Goal: Task Accomplishment & Management: Use online tool/utility

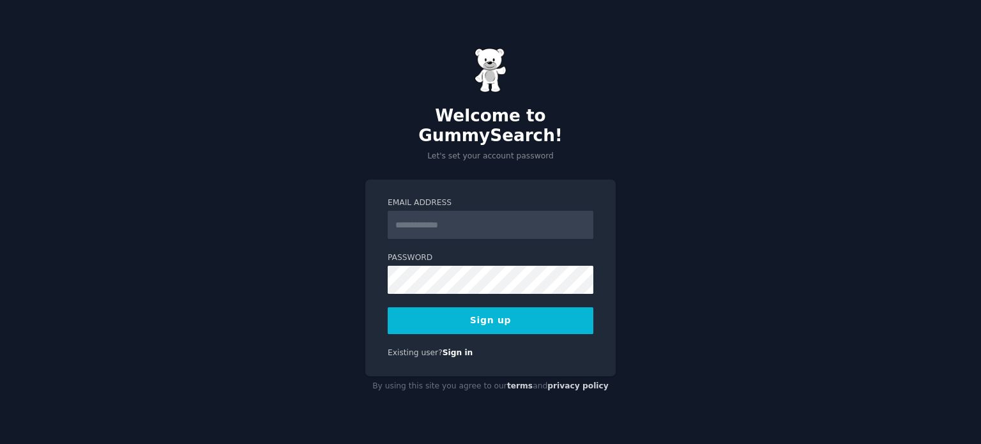
click at [506, 222] on input "Email Address" at bounding box center [491, 225] width 206 height 28
type input "**********"
click at [350, 249] on div "**********" at bounding box center [490, 222] width 981 height 444
click at [557, 320] on button "Sign up" at bounding box center [491, 320] width 206 height 27
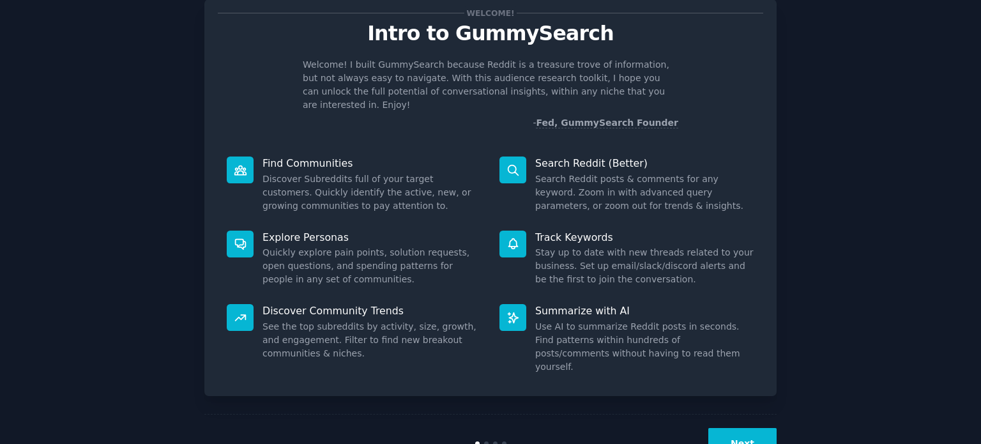
scroll to position [56, 0]
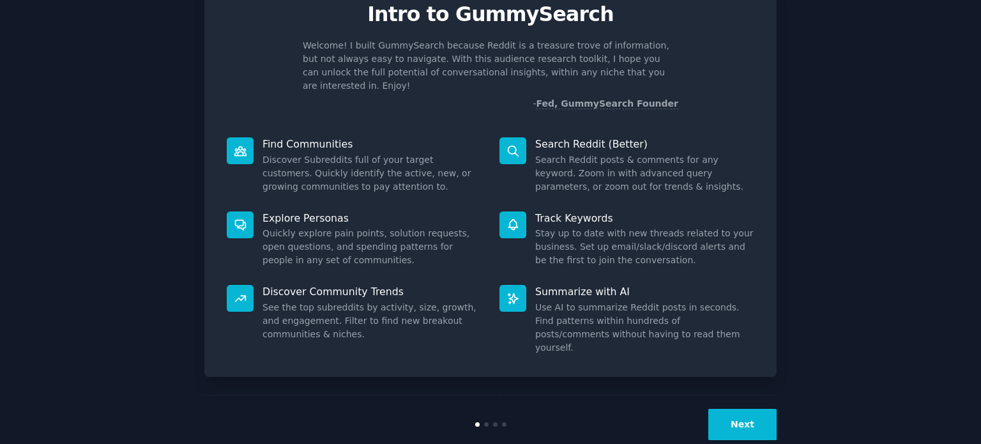
click at [740, 409] on button "Next" at bounding box center [742, 424] width 68 height 31
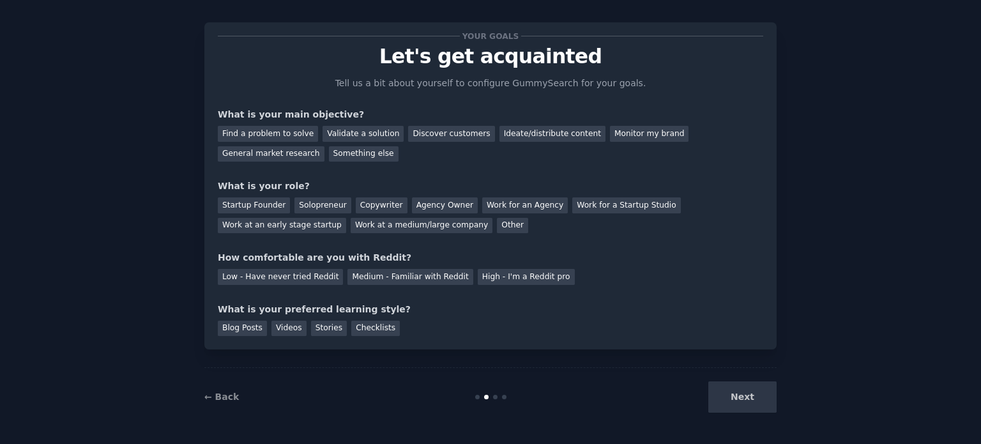
scroll to position [13, 0]
click at [273, 137] on div "Find a problem to solve" at bounding box center [268, 134] width 100 height 16
click at [324, 147] on div "General market research" at bounding box center [271, 155] width 107 height 16
click at [329, 206] on div "Solopreneur" at bounding box center [322, 206] width 56 height 16
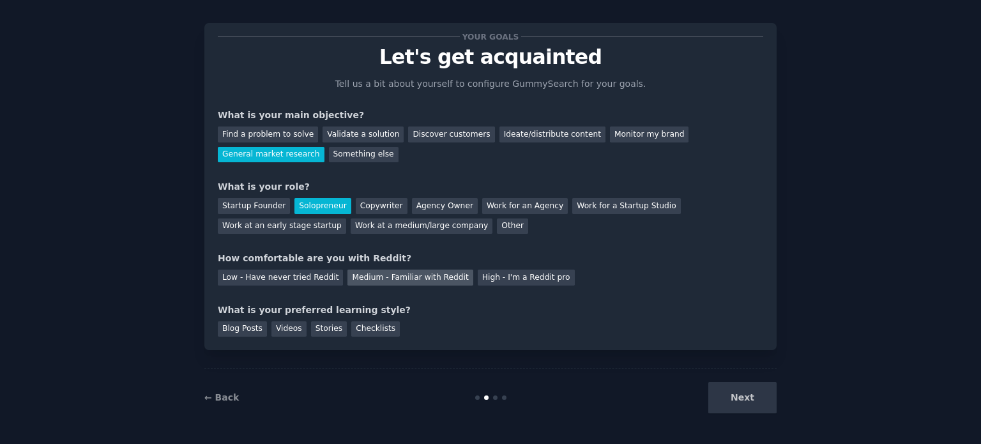
click at [416, 274] on div "Medium - Familiar with Reddit" at bounding box center [409, 277] width 125 height 16
click at [271, 328] on div "Videos" at bounding box center [288, 329] width 35 height 16
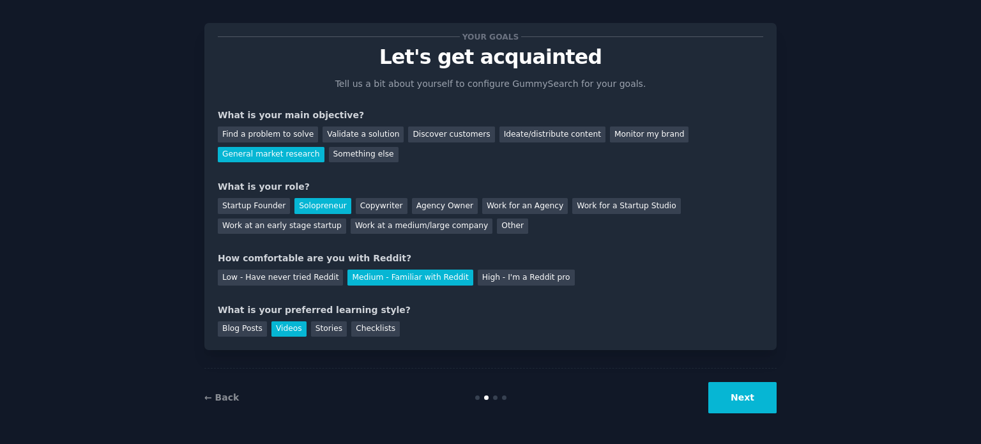
click at [711, 387] on button "Next" at bounding box center [742, 397] width 68 height 31
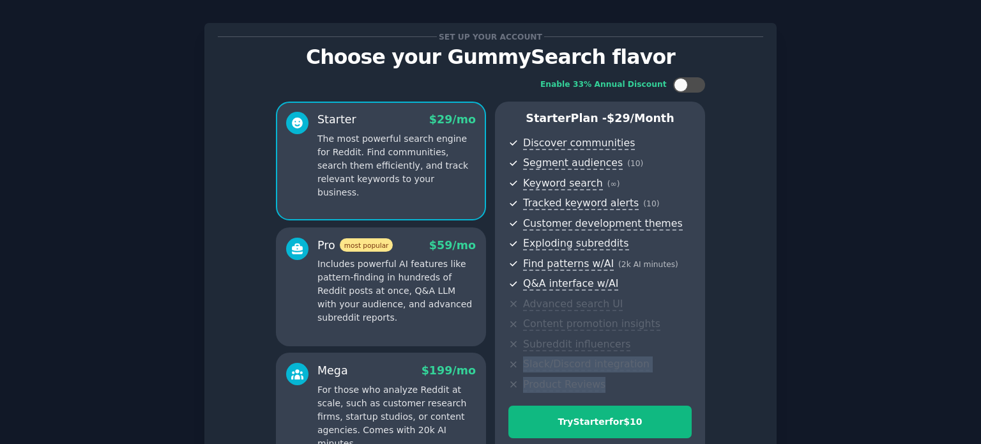
drag, startPoint x: 748, startPoint y: 393, endPoint x: 980, endPoint y: 337, distance: 238.5
click at [980, 338] on main "Set up your account Choose your GummySearch flavor Enable 33% Annual Discount S…" at bounding box center [490, 222] width 981 height 444
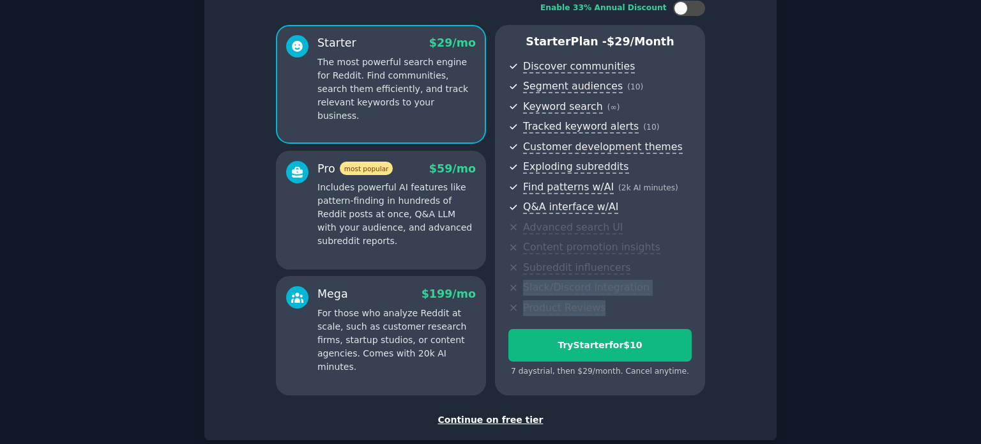
scroll to position [161, 0]
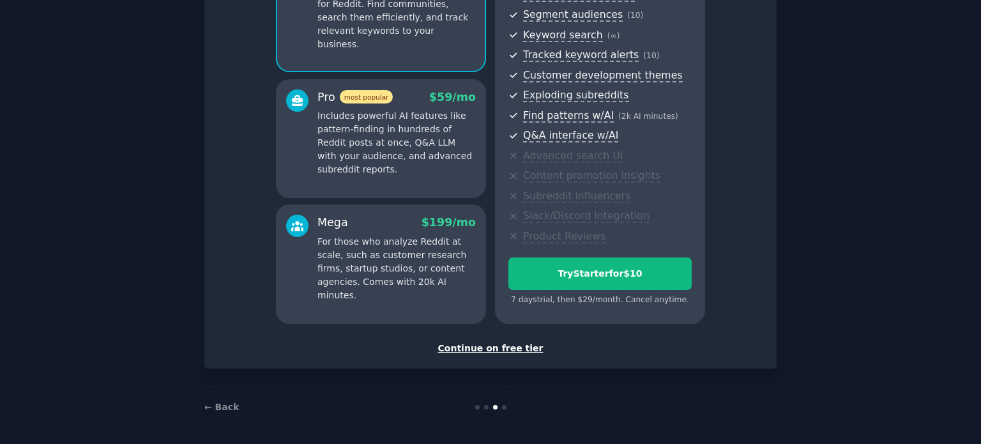
click at [503, 347] on div "Continue on free tier" at bounding box center [490, 348] width 545 height 13
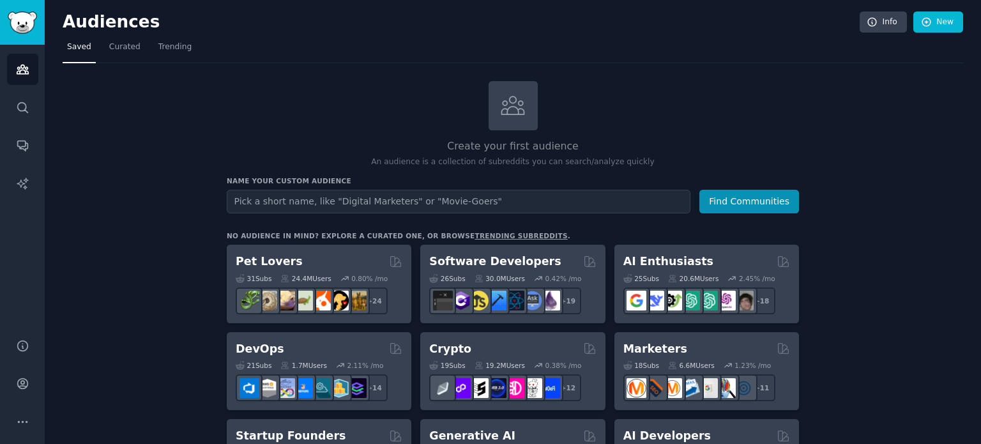
click at [616, 198] on input "text" at bounding box center [459, 202] width 464 height 24
type input "etf"
click at [727, 198] on button "Find Communities" at bounding box center [749, 202] width 100 height 24
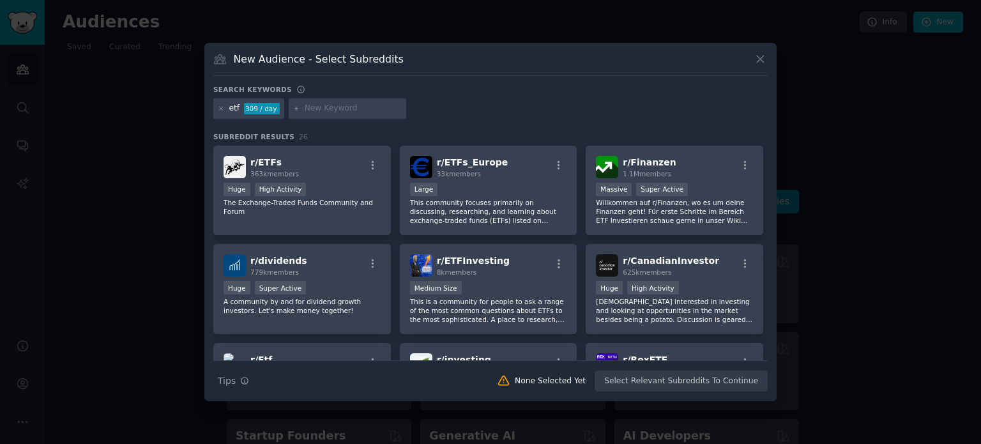
click at [372, 112] on input "text" at bounding box center [353, 108] width 97 height 11
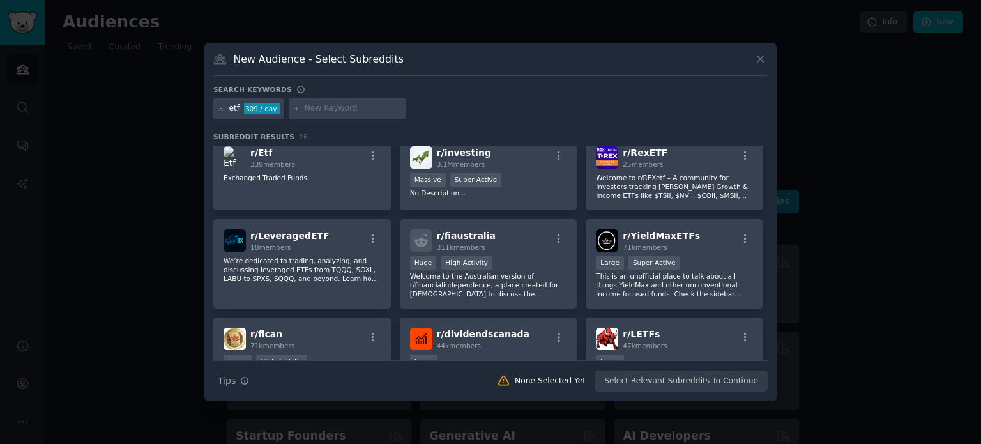
scroll to position [15, 0]
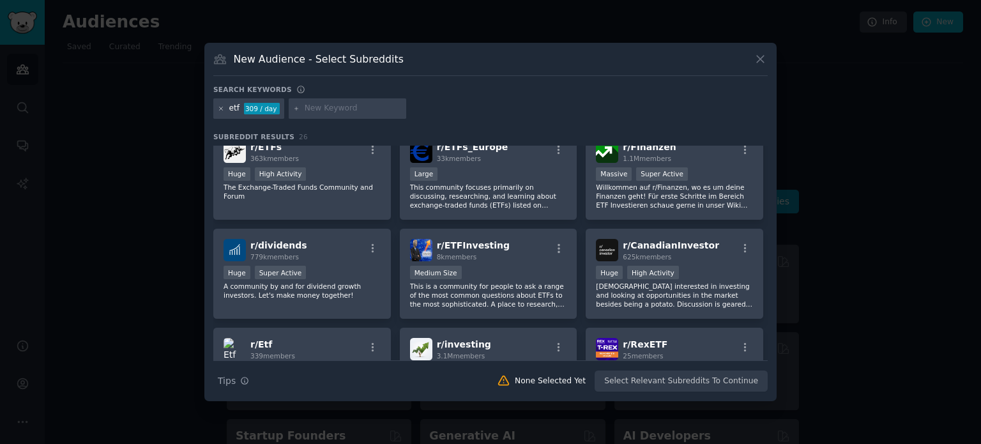
click at [223, 109] on icon at bounding box center [221, 108] width 7 height 7
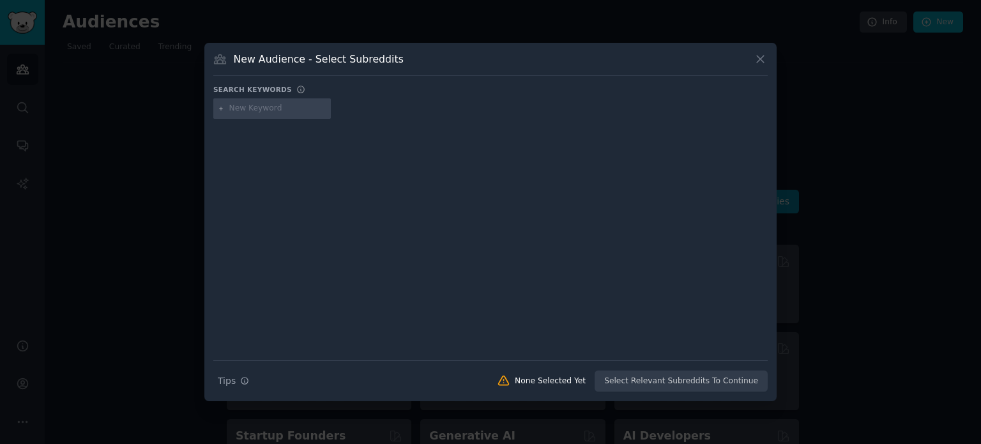
click at [252, 105] on input "text" at bounding box center [277, 108] width 97 height 11
type input "etsy"
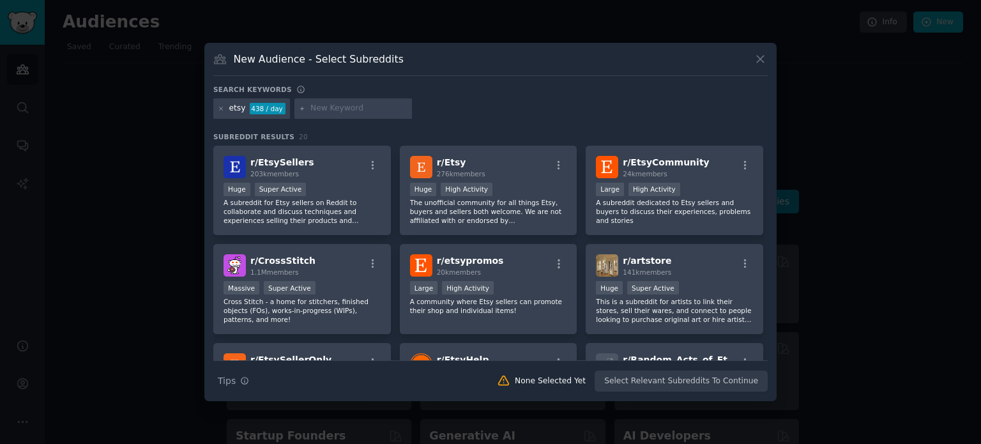
click at [318, 99] on div at bounding box center [352, 108] width 117 height 20
click at [319, 105] on input "text" at bounding box center [358, 108] width 97 height 11
type input "wish"
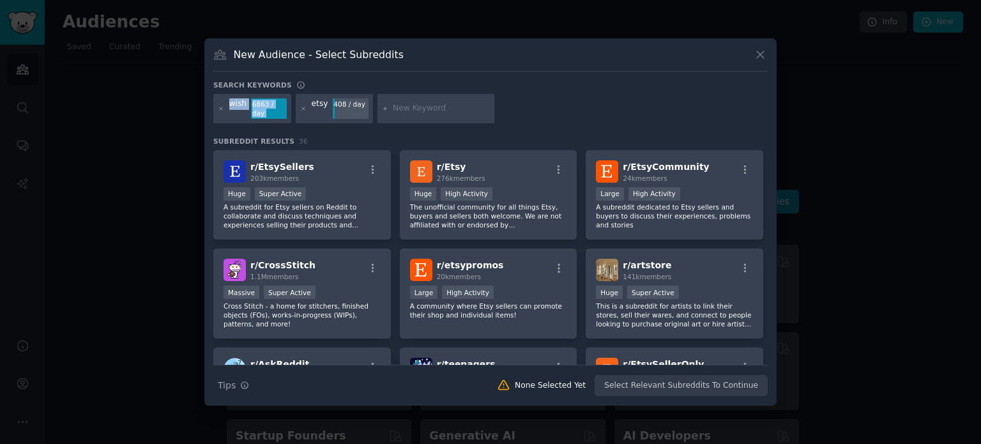
drag, startPoint x: 301, startPoint y: 107, endPoint x: 227, endPoint y: 119, distance: 75.1
click at [227, 119] on div "wish 6863 / day etsy 408 / day" at bounding box center [490, 111] width 554 height 34
click at [222, 109] on icon at bounding box center [221, 108] width 7 height 7
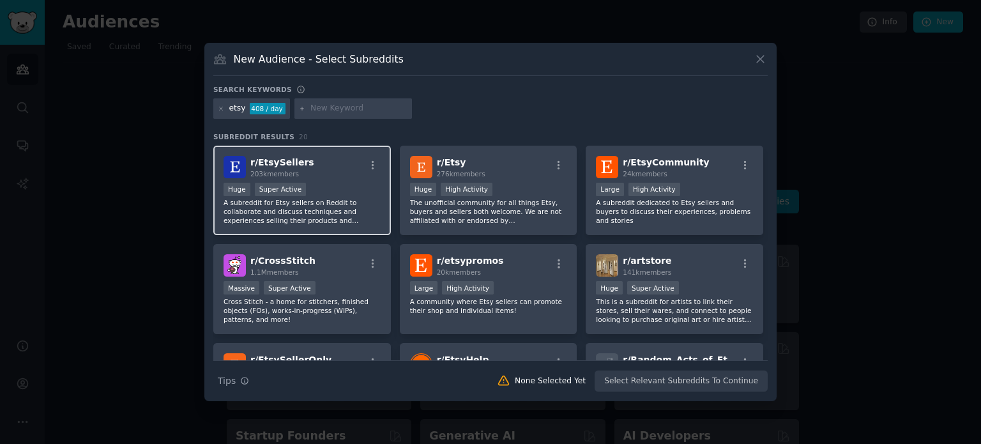
click at [287, 158] on span "r/ EtsySellers" at bounding box center [282, 162] width 64 height 10
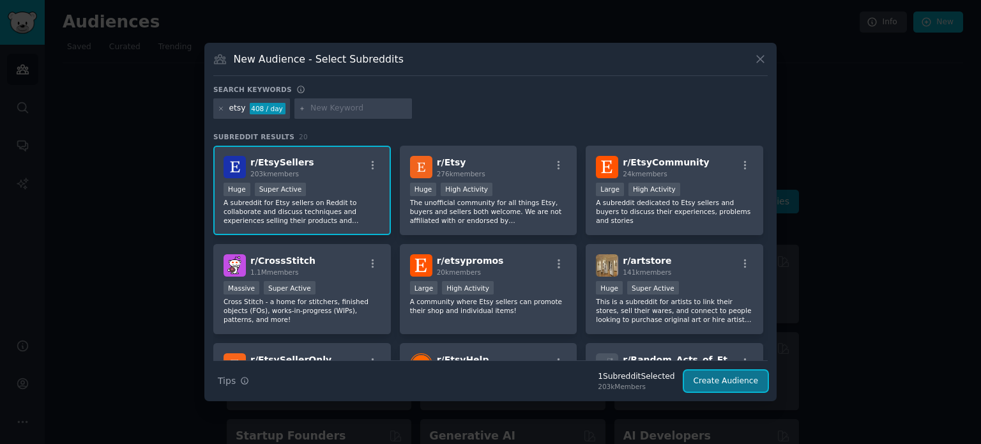
click at [724, 386] on button "Create Audience" at bounding box center [726, 381] width 84 height 22
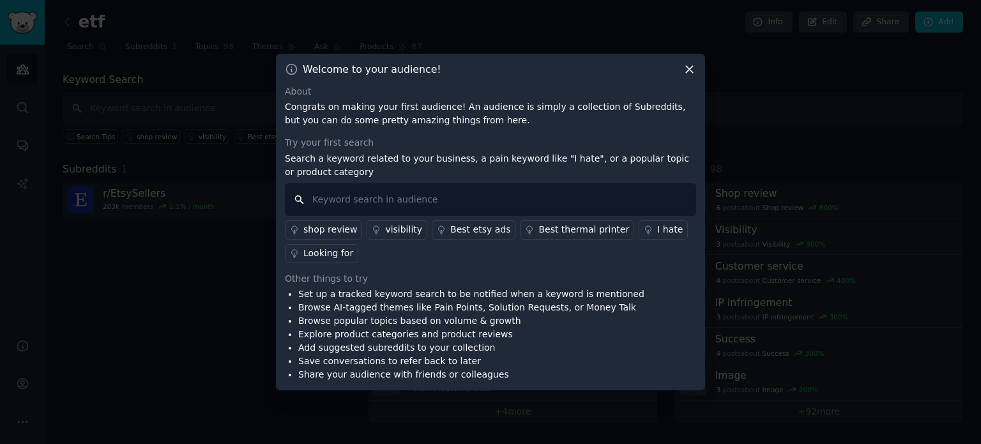
click at [571, 201] on input "text" at bounding box center [490, 199] width 411 height 33
type input "a"
click at [322, 258] on div "Looking for" at bounding box center [328, 252] width 50 height 13
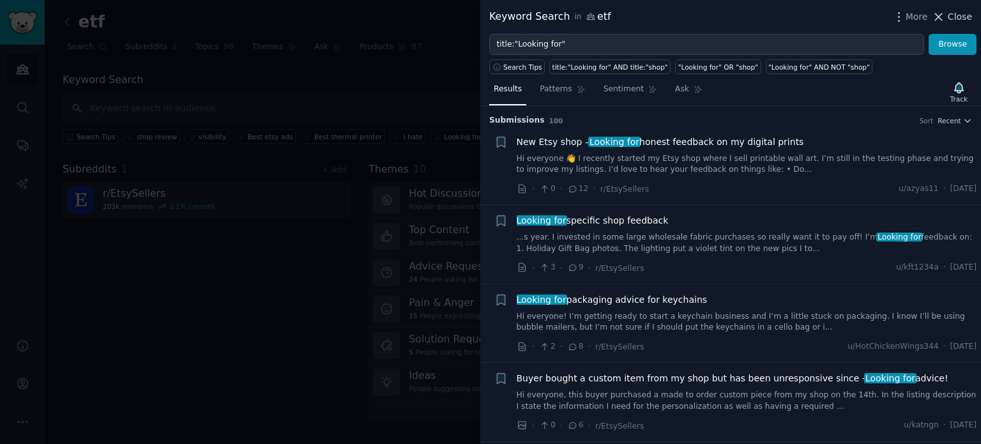
click at [964, 17] on span "Close" at bounding box center [960, 16] width 24 height 13
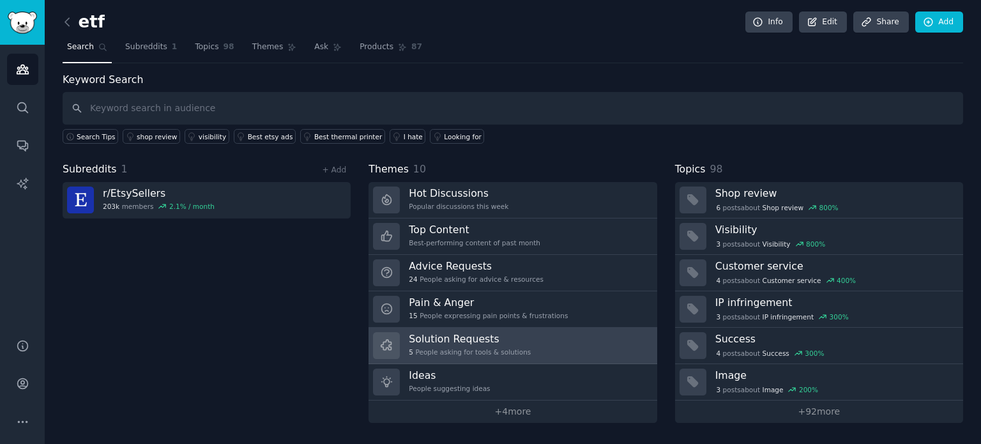
click at [472, 353] on div "5 People asking for tools & solutions" at bounding box center [470, 351] width 122 height 9
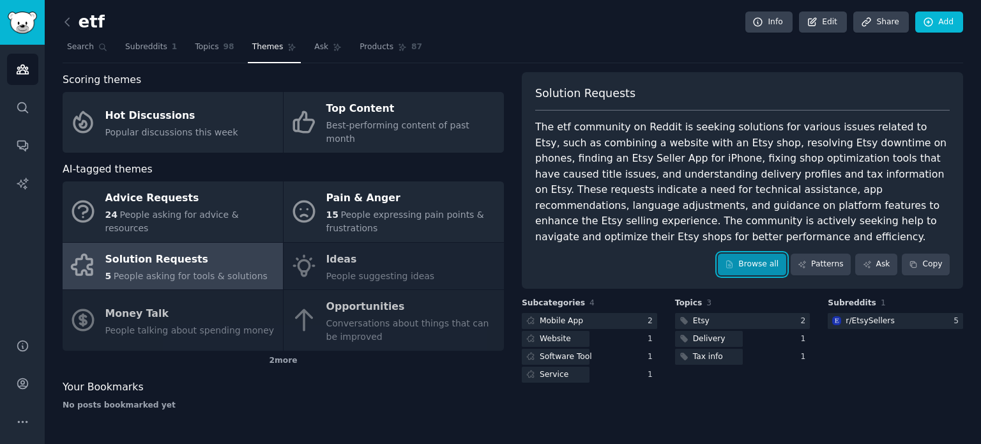
click at [776, 254] on link "Browse all" at bounding box center [752, 265] width 68 height 22
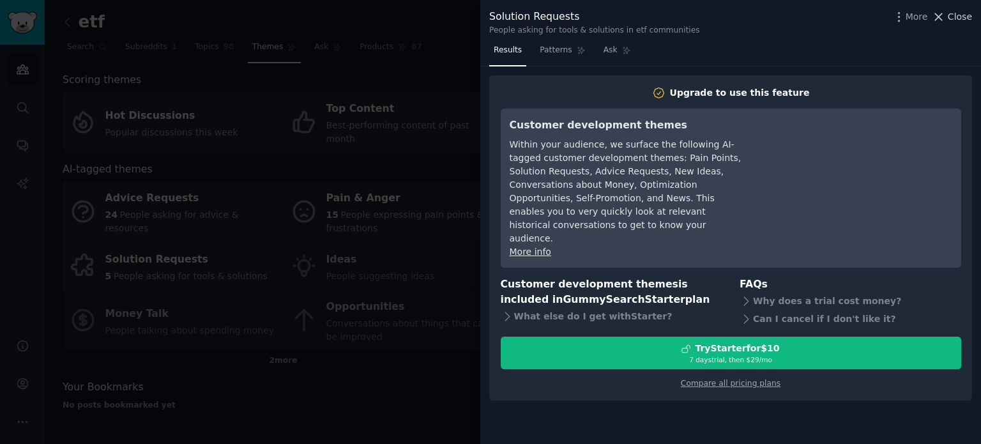
click at [960, 12] on span "Close" at bounding box center [960, 16] width 24 height 13
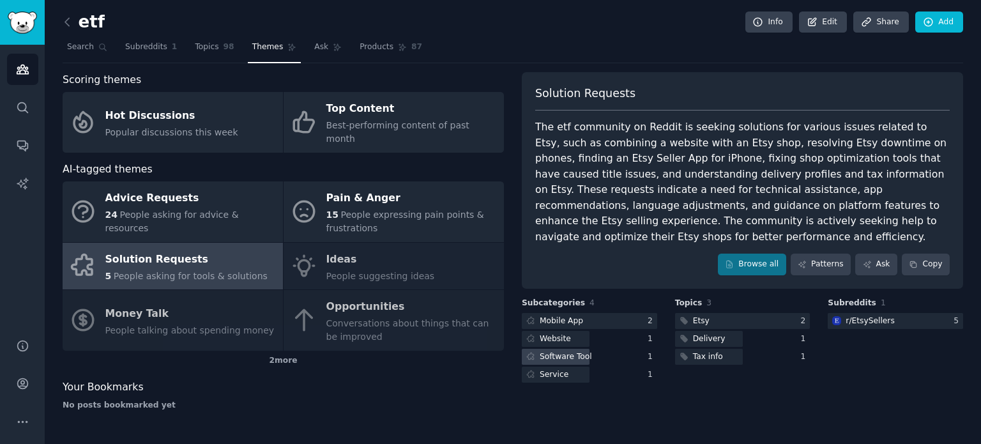
click at [579, 351] on div "Software Tool" at bounding box center [566, 356] width 52 height 11
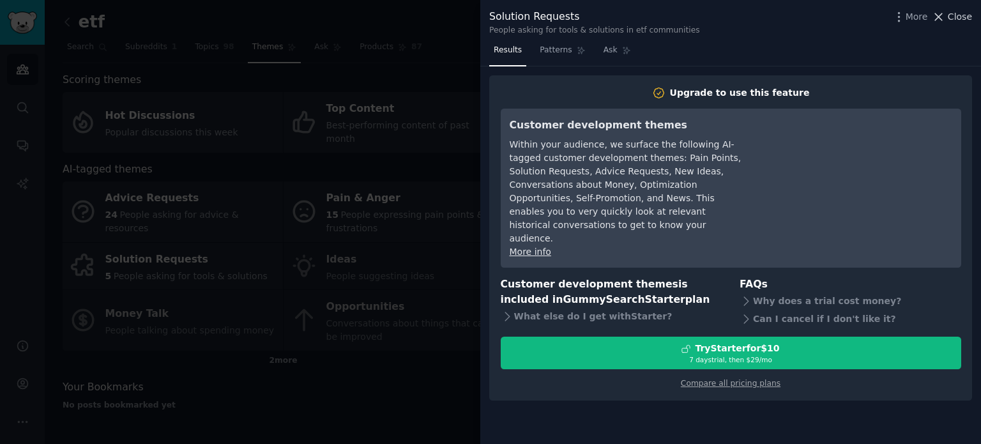
click at [968, 21] on span "Close" at bounding box center [960, 16] width 24 height 13
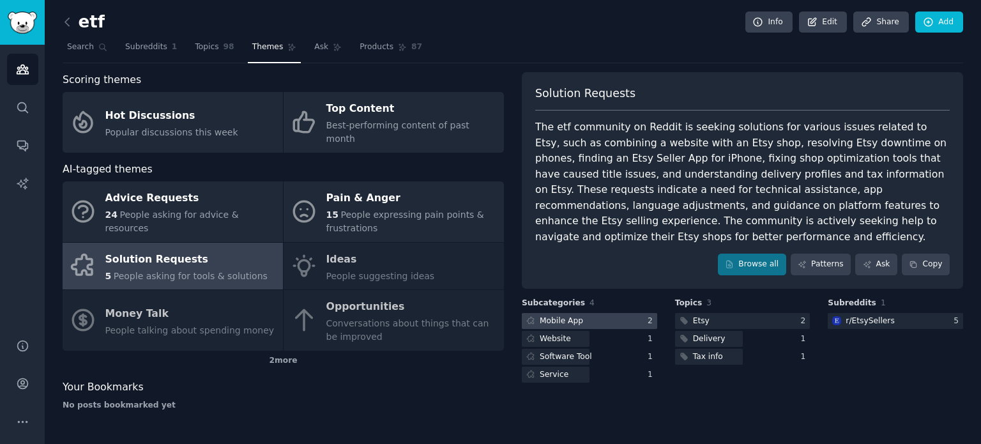
click at [614, 313] on div at bounding box center [589, 321] width 135 height 16
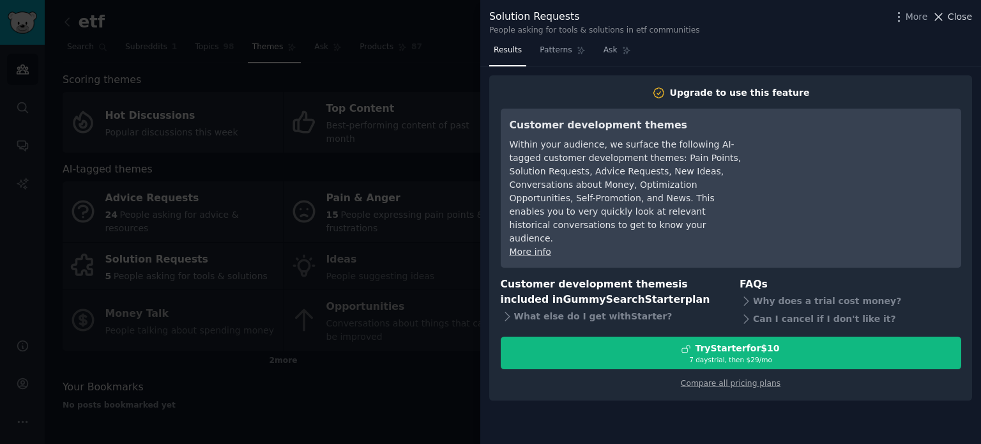
click at [968, 17] on span "Close" at bounding box center [960, 16] width 24 height 13
